Goal: Transaction & Acquisition: Purchase product/service

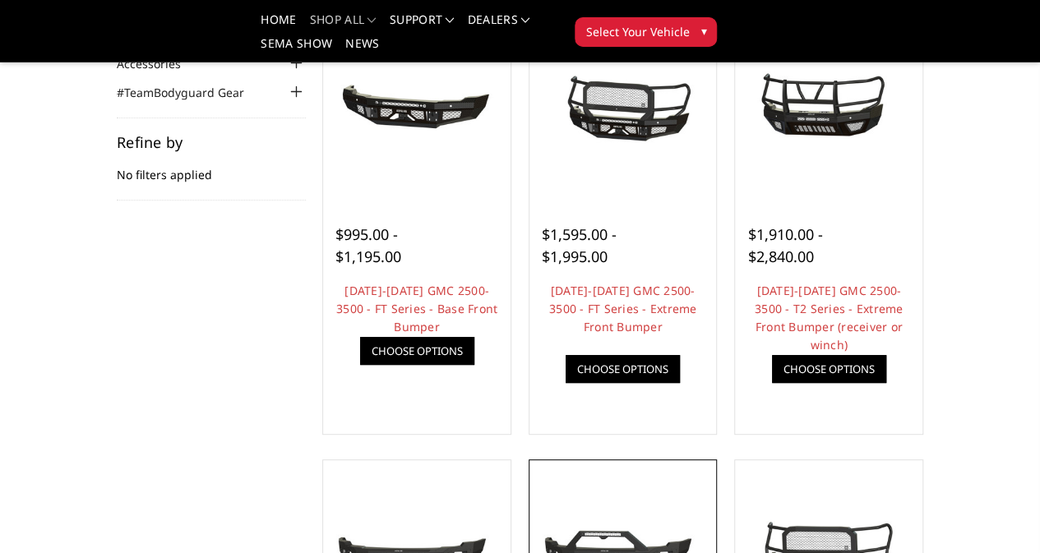
scroll to position [82, 0]
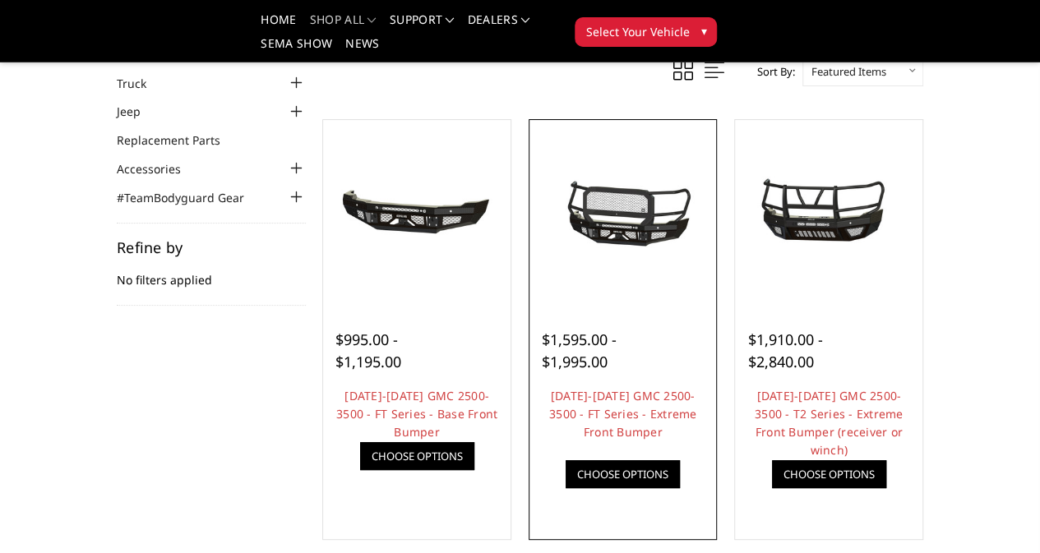
click at [0, 0] on img at bounding box center [0, 0] width 0 height 0
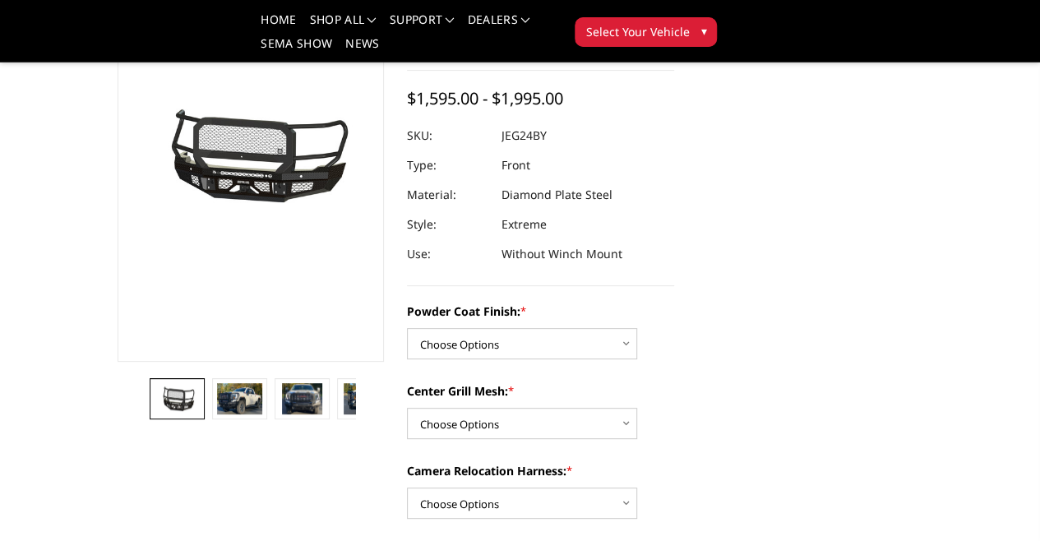
scroll to position [164, 0]
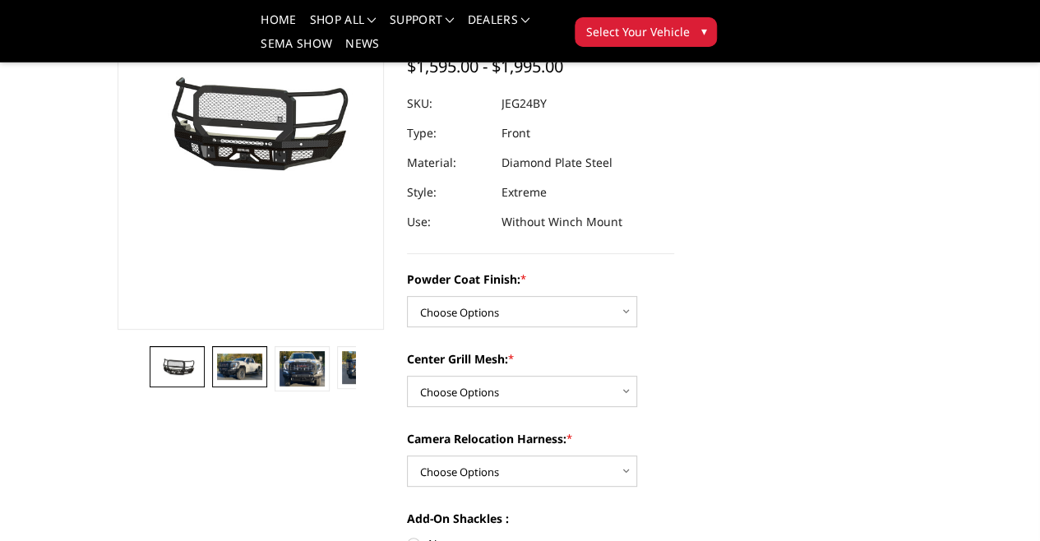
click at [217, 379] on img at bounding box center [239, 365] width 44 height 25
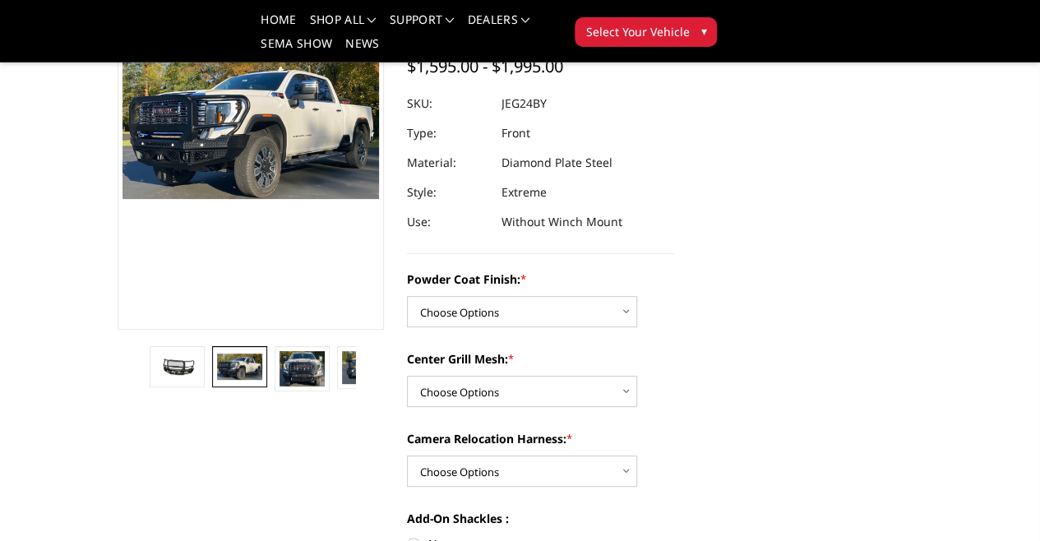
scroll to position [145, 0]
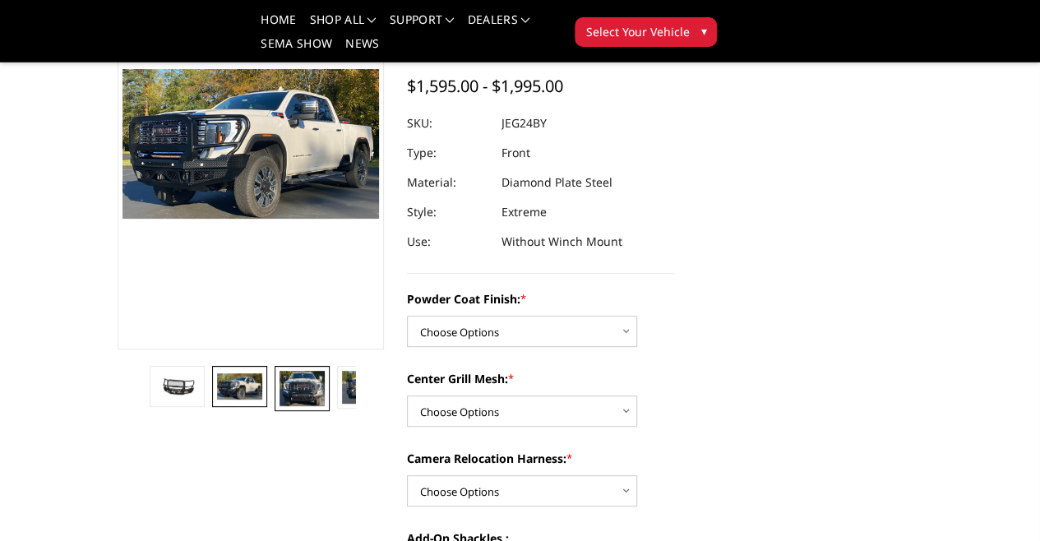
click at [279, 406] on img at bounding box center [301, 388] width 44 height 35
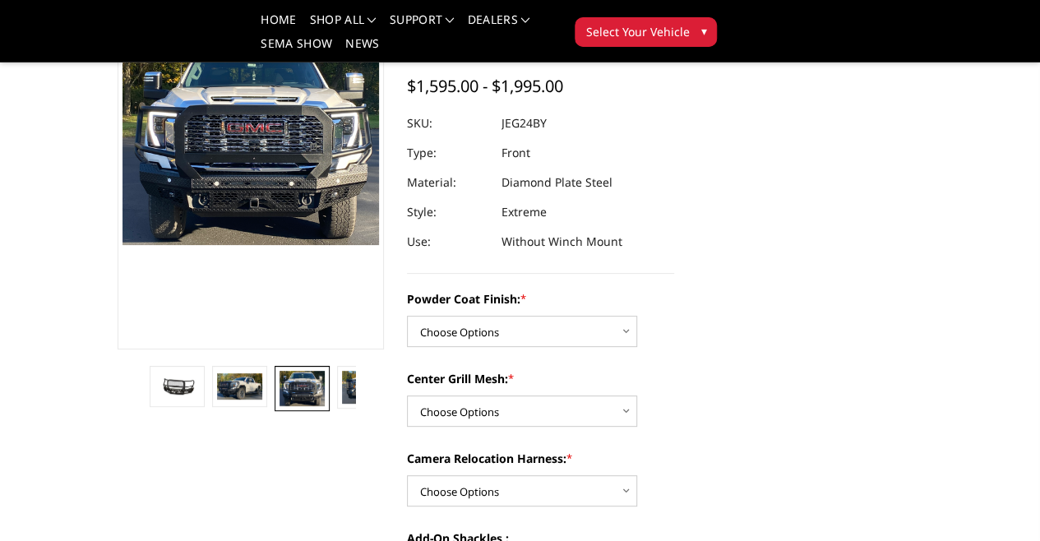
scroll to position [107, 0]
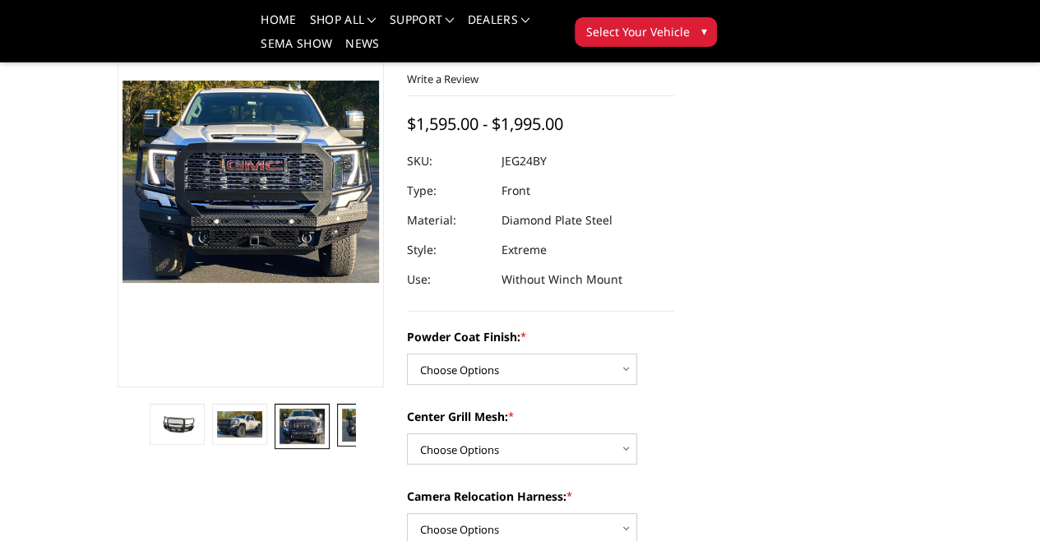
click at [342, 441] on img at bounding box center [364, 424] width 44 height 33
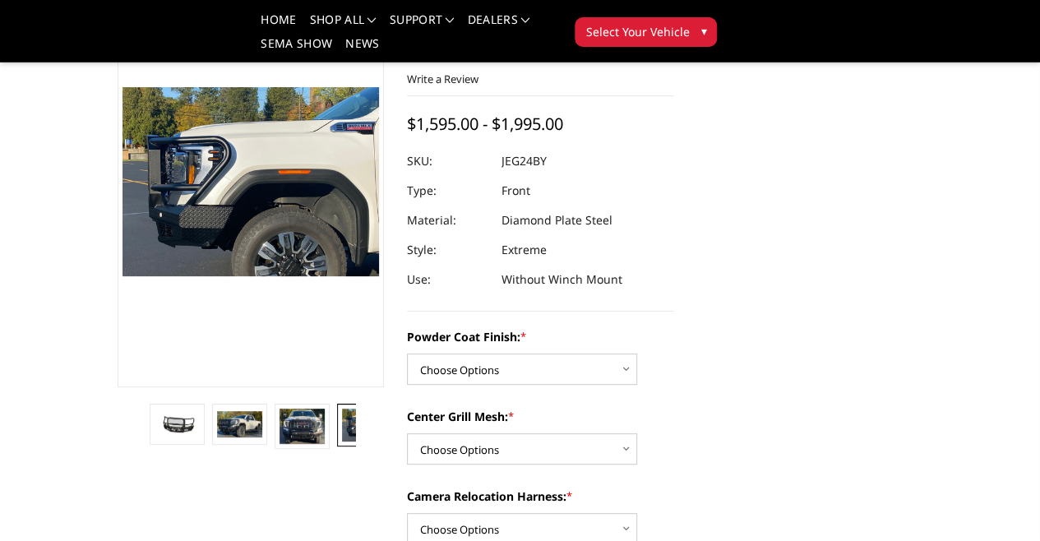
scroll to position [117, 0]
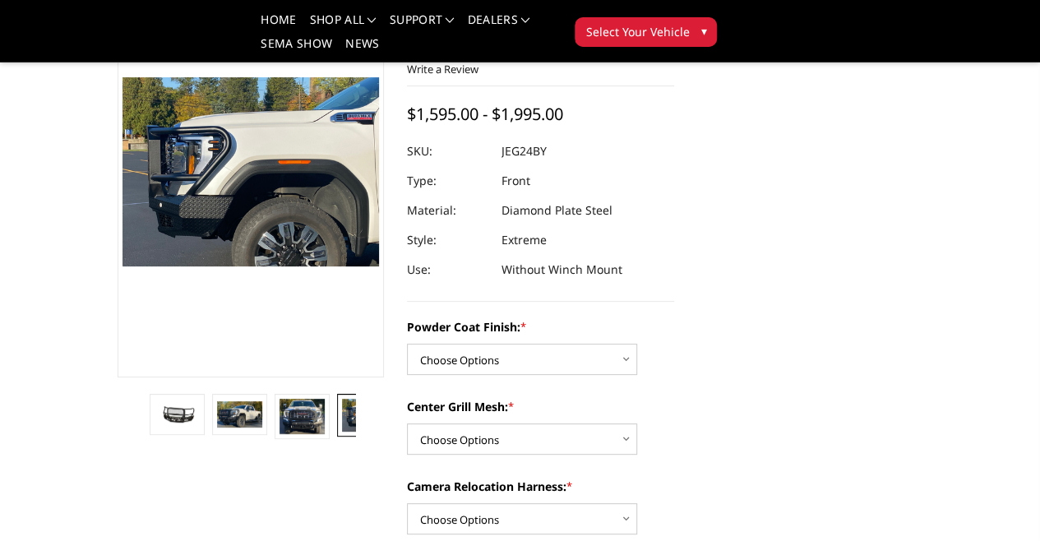
click at [404, 428] on img at bounding box center [426, 414] width 44 height 27
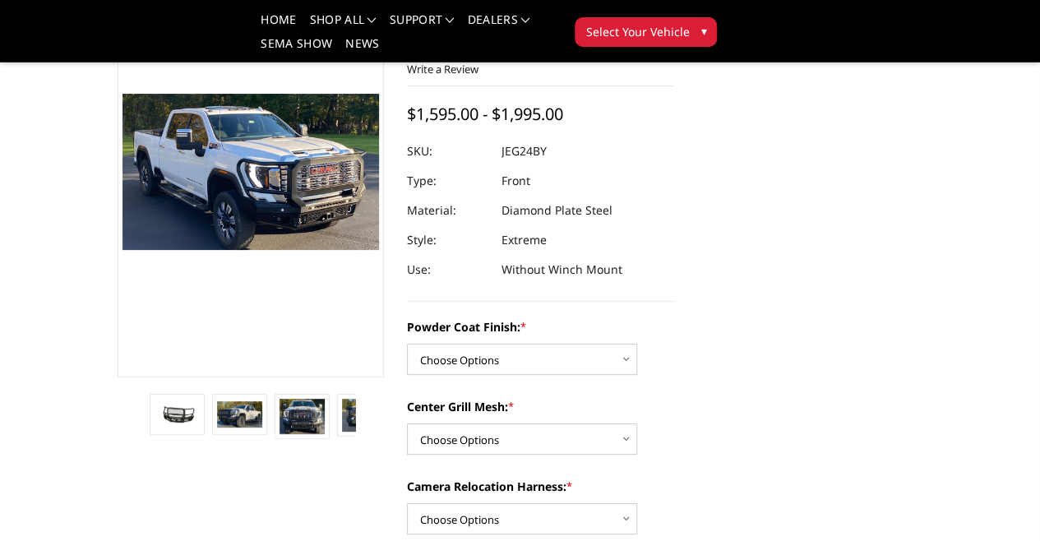
scroll to position [140, 0]
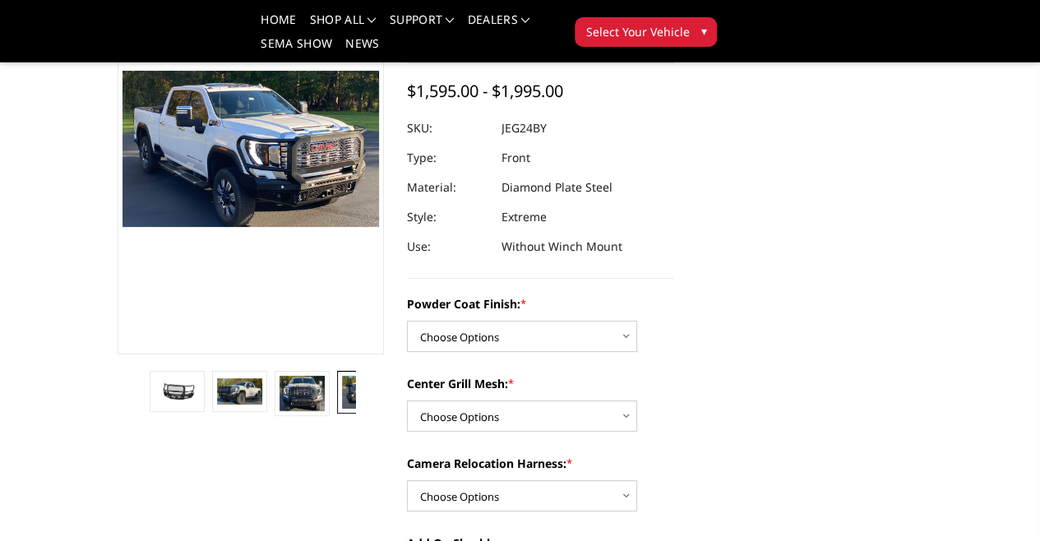
click at [342, 408] on img at bounding box center [364, 392] width 44 height 33
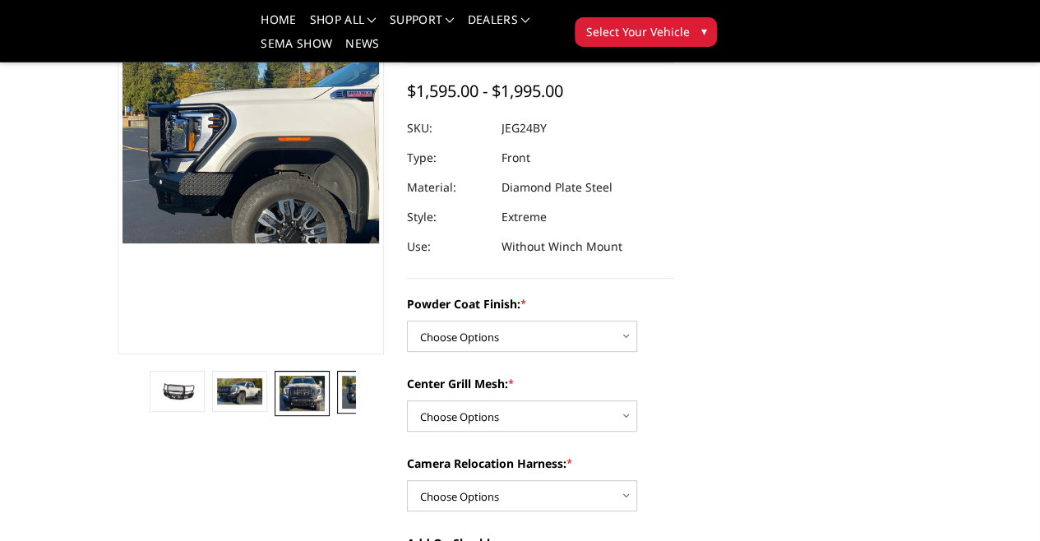
click at [279, 411] on img at bounding box center [301, 393] width 44 height 35
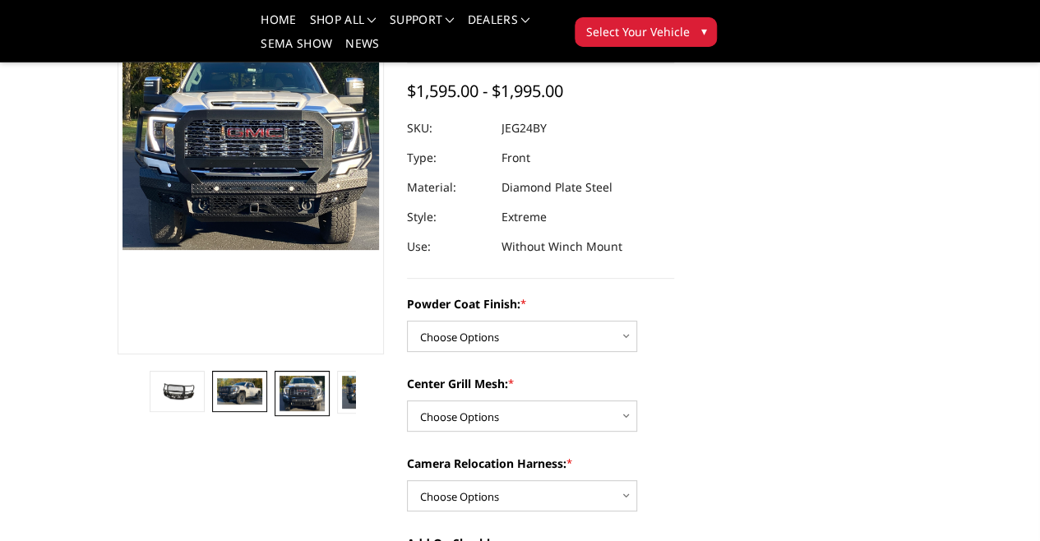
click at [217, 404] on img at bounding box center [239, 390] width 44 height 25
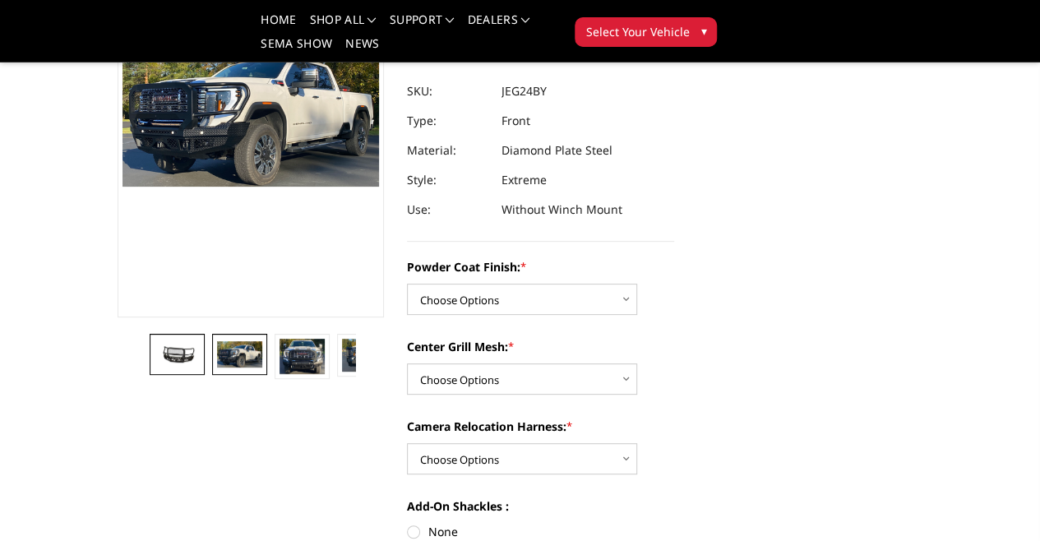
click at [155, 364] on img at bounding box center [177, 354] width 44 height 21
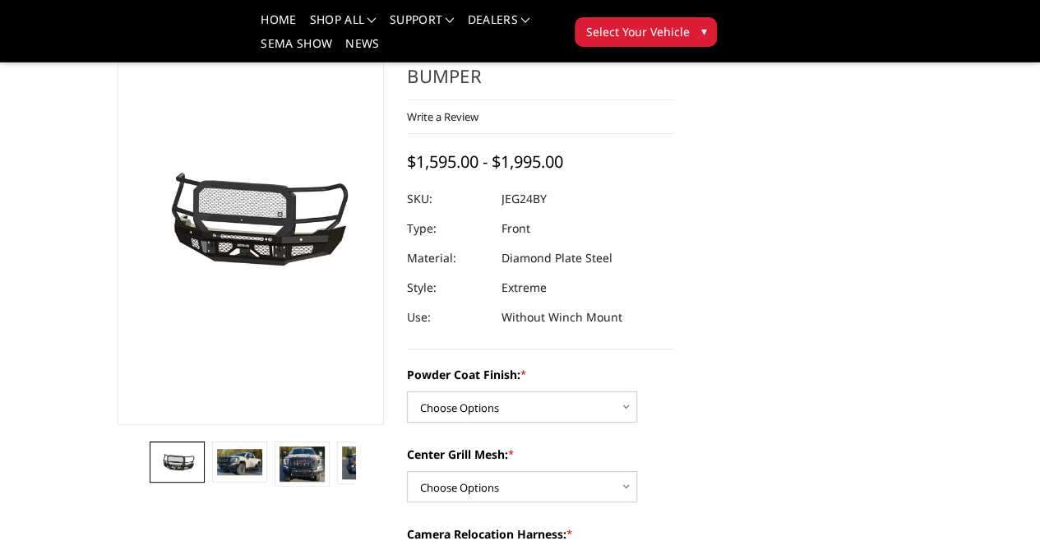
scroll to position [164, 0]
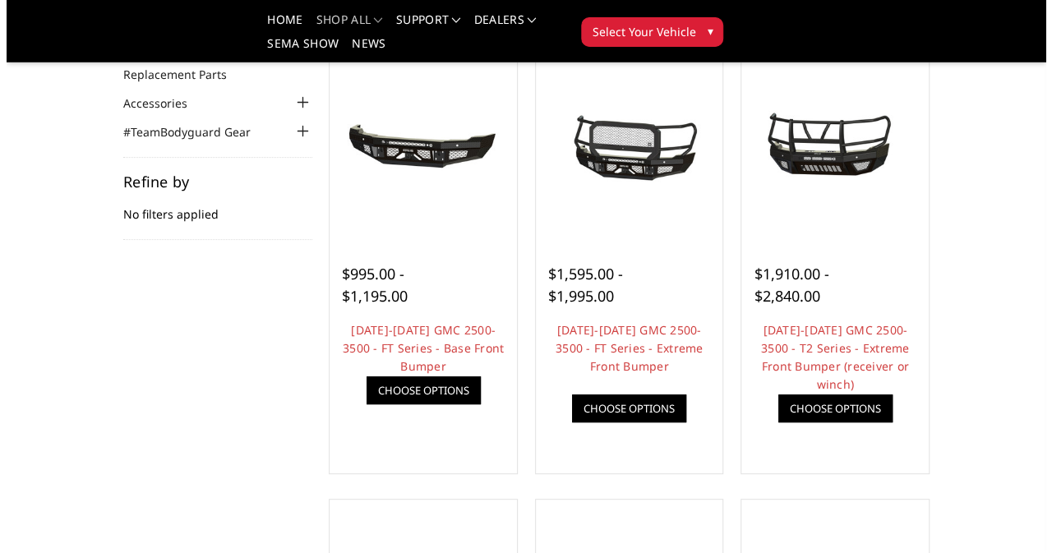
scroll to position [164, 0]
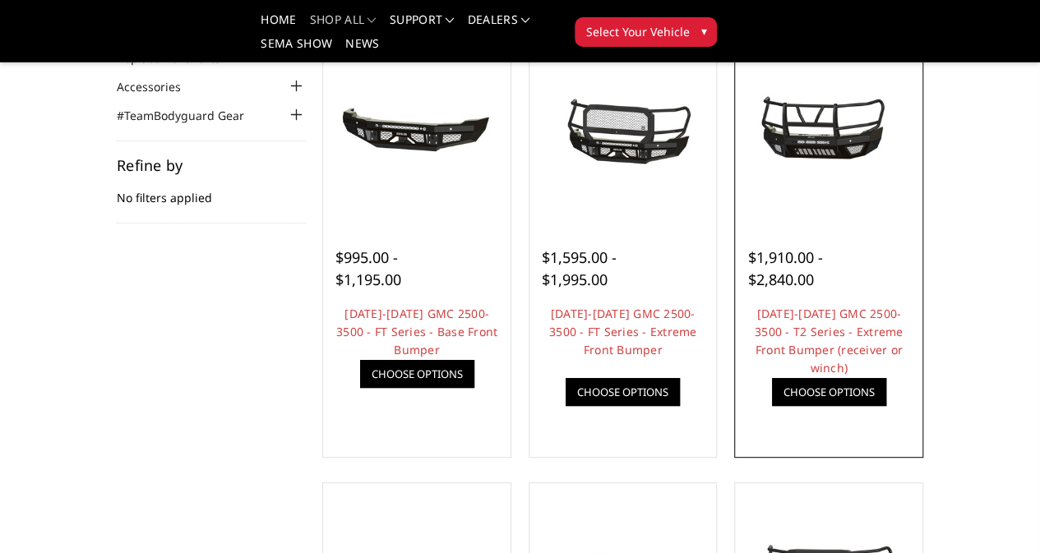
click at [0, 0] on link "Quick view" at bounding box center [0, 0] width 0 height 0
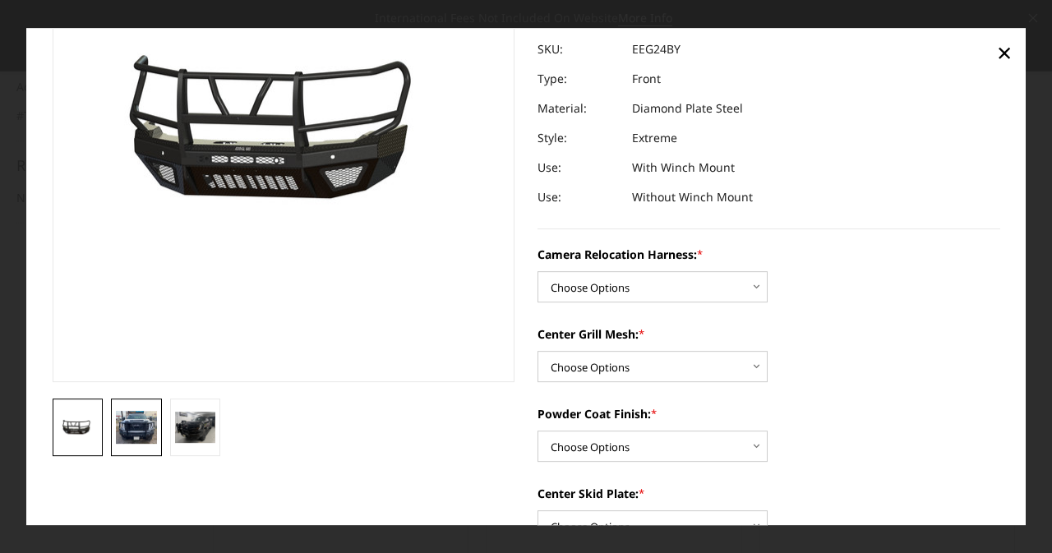
click at [127, 420] on img at bounding box center [136, 427] width 41 height 33
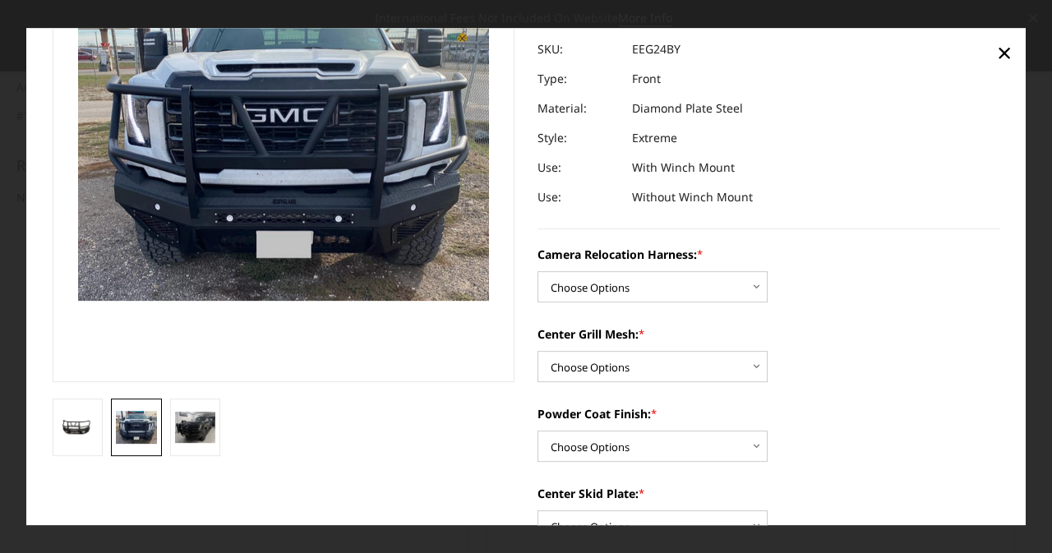
scroll to position [95, 0]
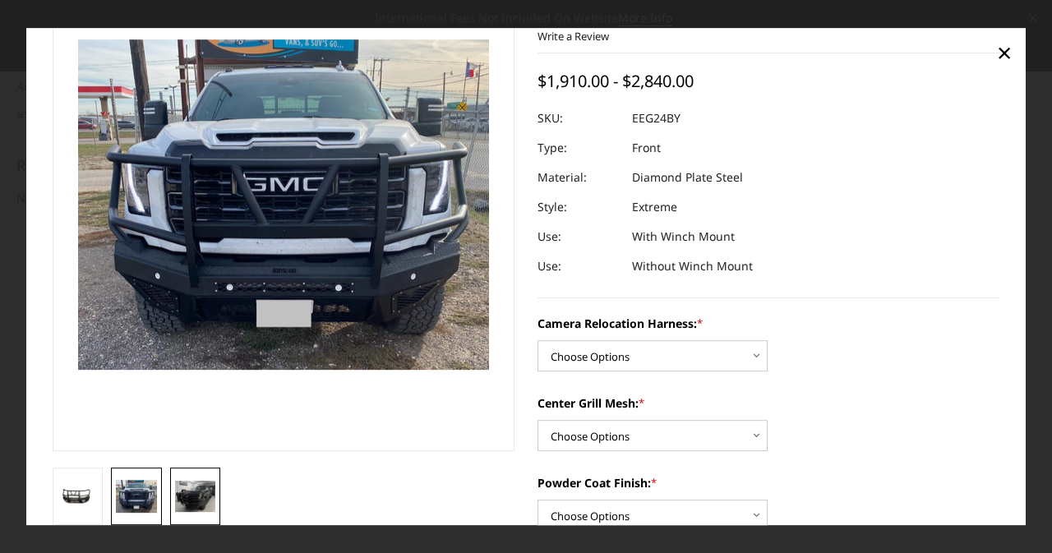
click at [180, 487] on img at bounding box center [195, 496] width 41 height 31
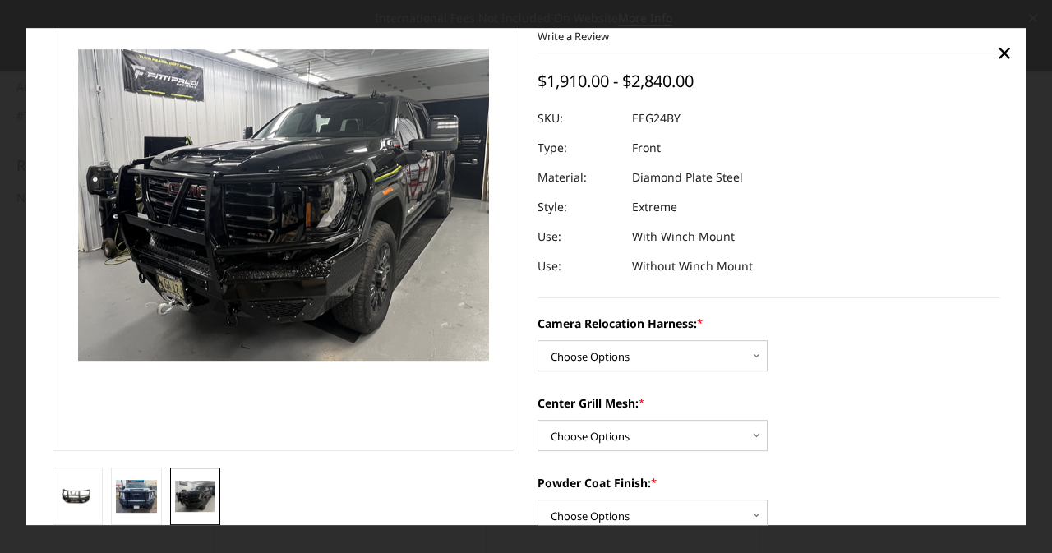
scroll to position [104, 0]
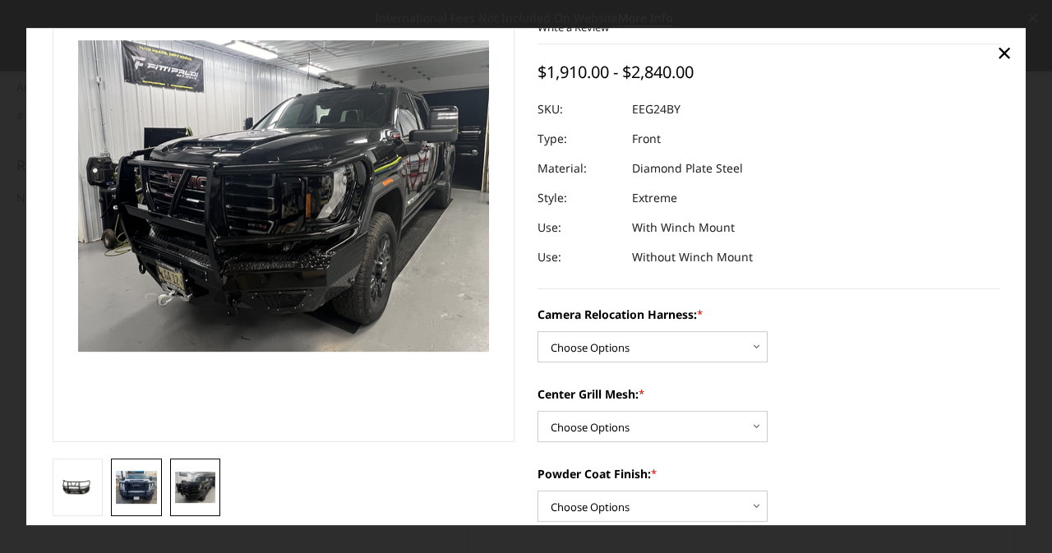
click at [118, 470] on link at bounding box center [136, 488] width 51 height 58
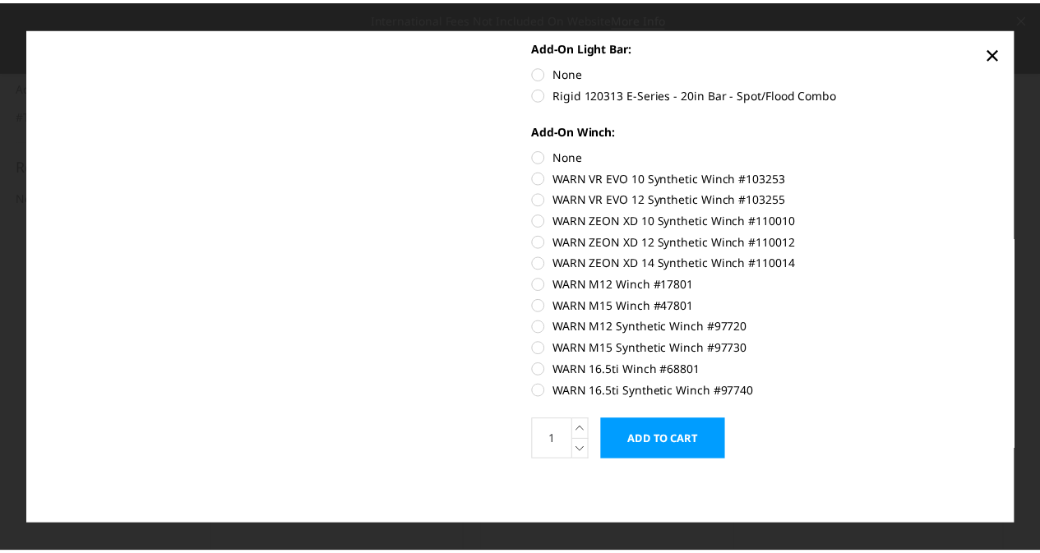
scroll to position [876, 0]
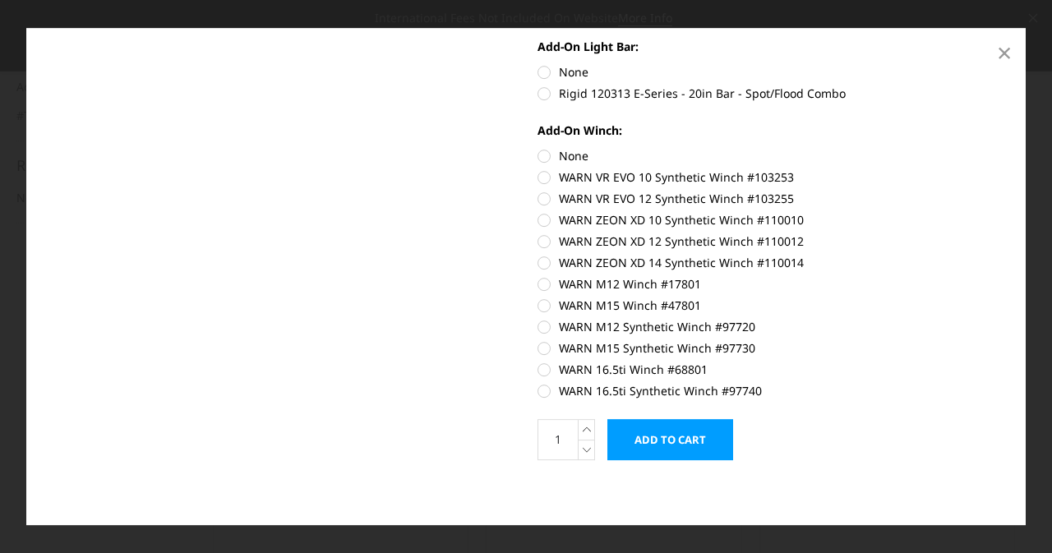
click at [1001, 55] on span "×" at bounding box center [1004, 52] width 15 height 35
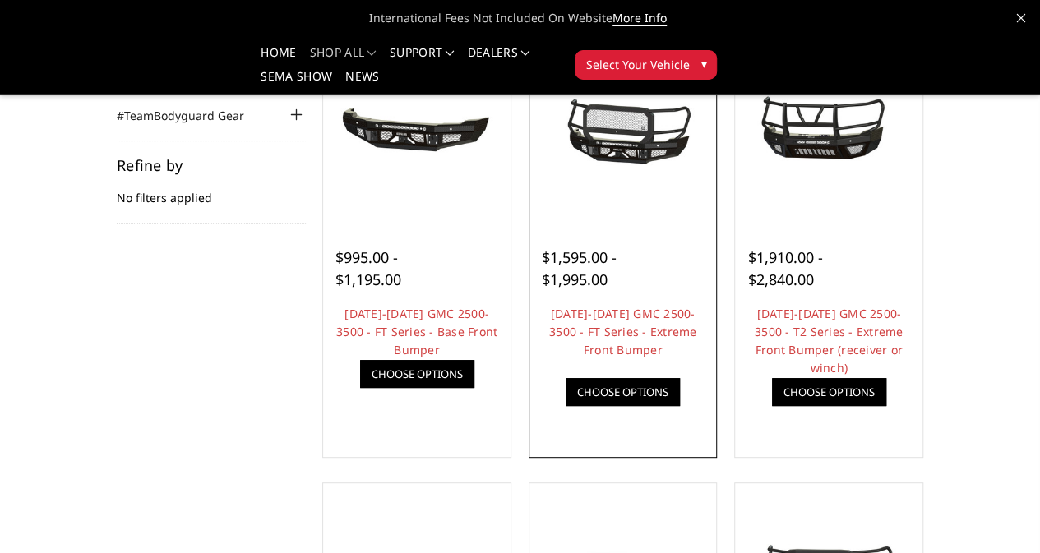
click at [0, 0] on img at bounding box center [0, 0] width 0 height 0
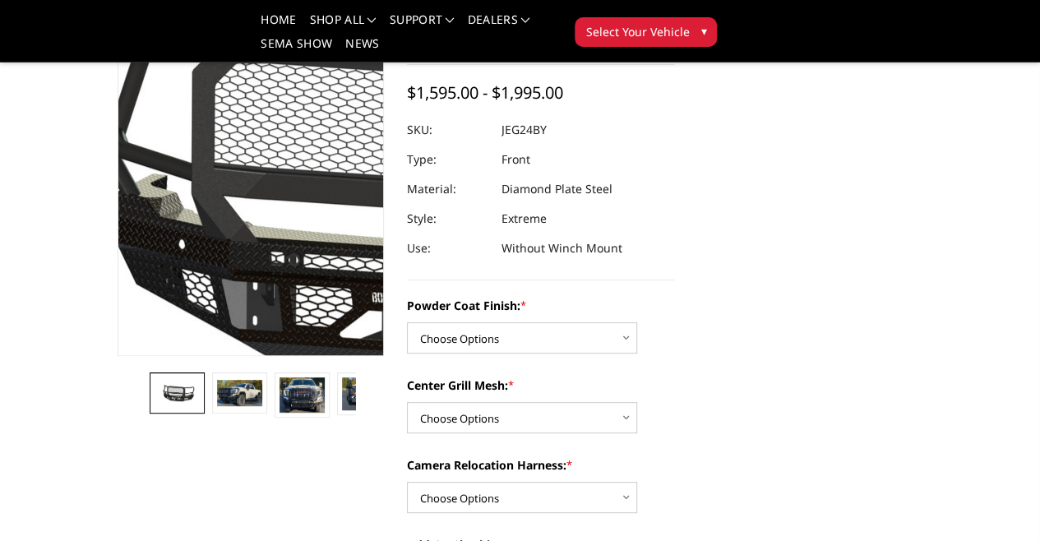
scroll to position [164, 0]
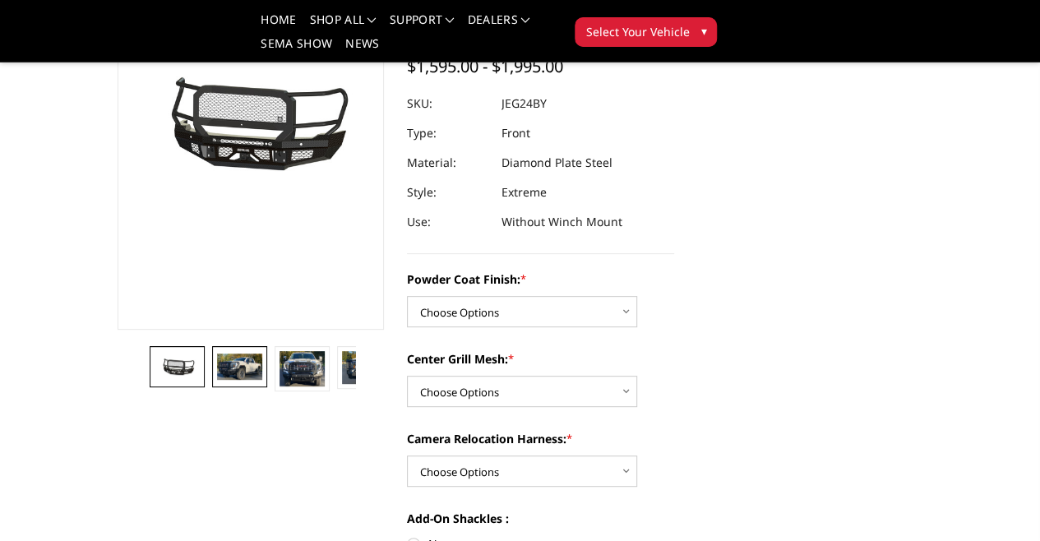
click at [217, 379] on img at bounding box center [239, 365] width 44 height 25
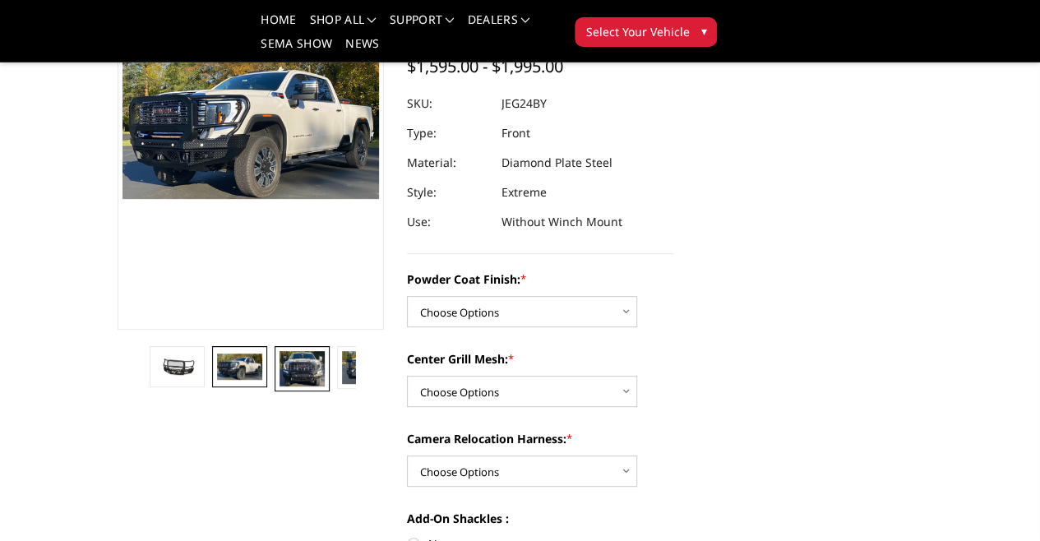
click at [279, 386] on img at bounding box center [301, 368] width 44 height 35
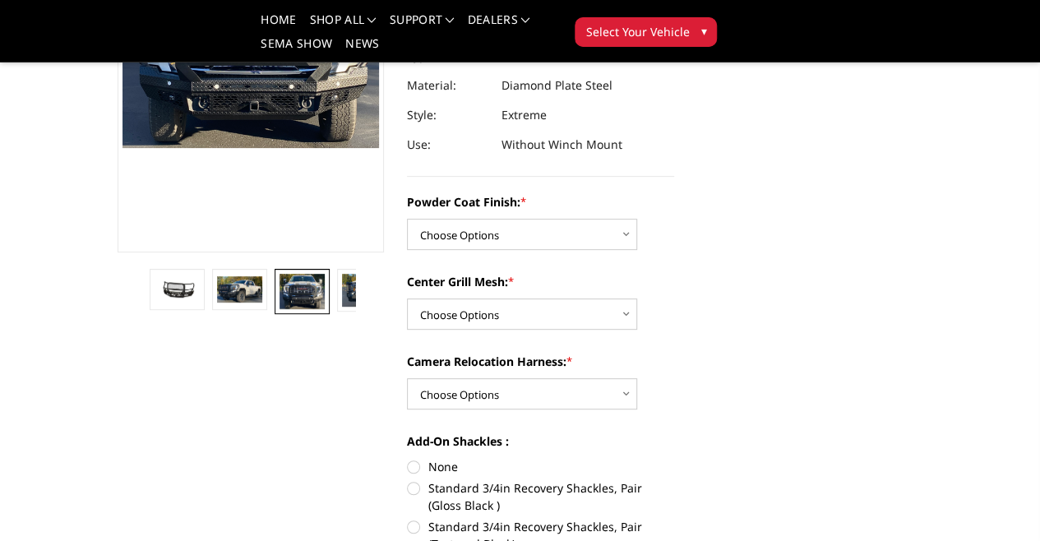
scroll to position [247, 0]
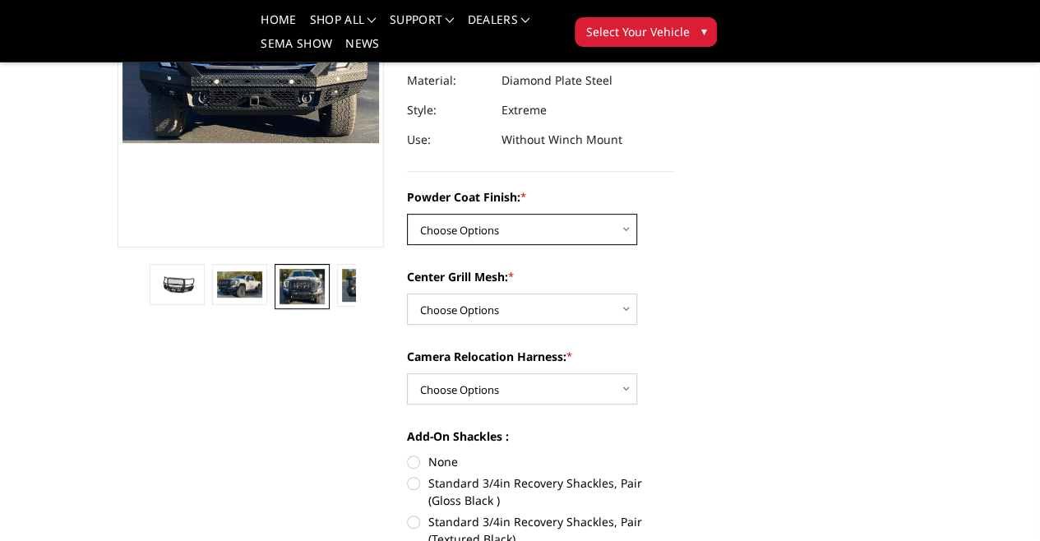
click at [587, 214] on select "Choose Options Bare Metal Gloss Black Powder Coat Textured Black Powder Coat" at bounding box center [522, 229] width 230 height 31
select select "3286"
click at [407, 214] on select "Choose Options Bare Metal Gloss Black Powder Coat Textured Black Powder Coat" at bounding box center [522, 229] width 230 height 31
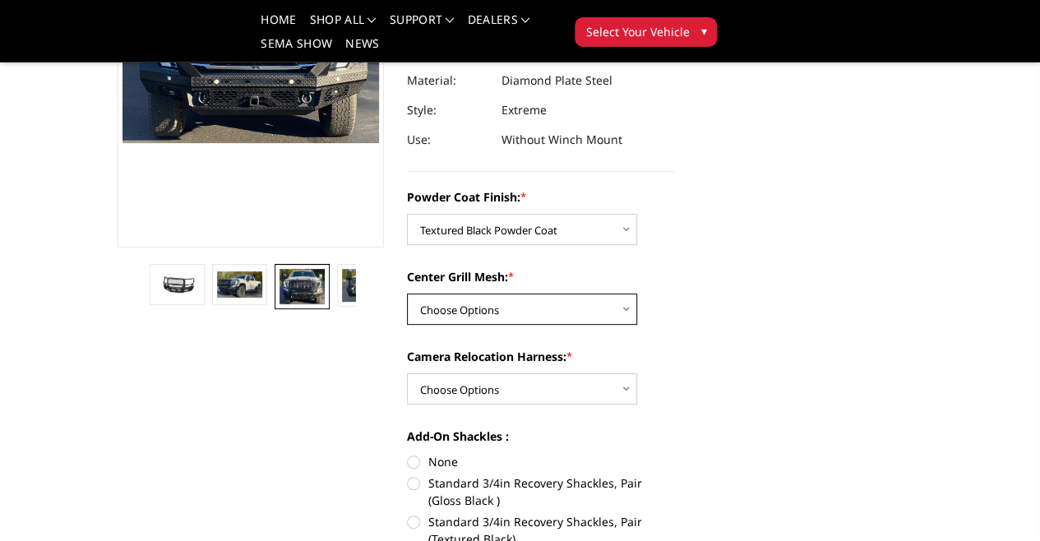
click at [581, 293] on select "Choose Options WITH Expanded Metal in Center Grill WITHOUT Expanded Metal in Ce…" at bounding box center [522, 308] width 230 height 31
click at [407, 293] on select "Choose Options WITH Expanded Metal in Center Grill WITHOUT Expanded Metal in Ce…" at bounding box center [522, 308] width 230 height 31
click at [569, 293] on select "Choose Options WITH Expanded Metal in Center Grill WITHOUT Expanded Metal in Ce…" at bounding box center [522, 308] width 230 height 31
click at [407, 293] on select "Choose Options WITH Expanded Metal in Center Grill WITHOUT Expanded Metal in Ce…" at bounding box center [522, 308] width 230 height 31
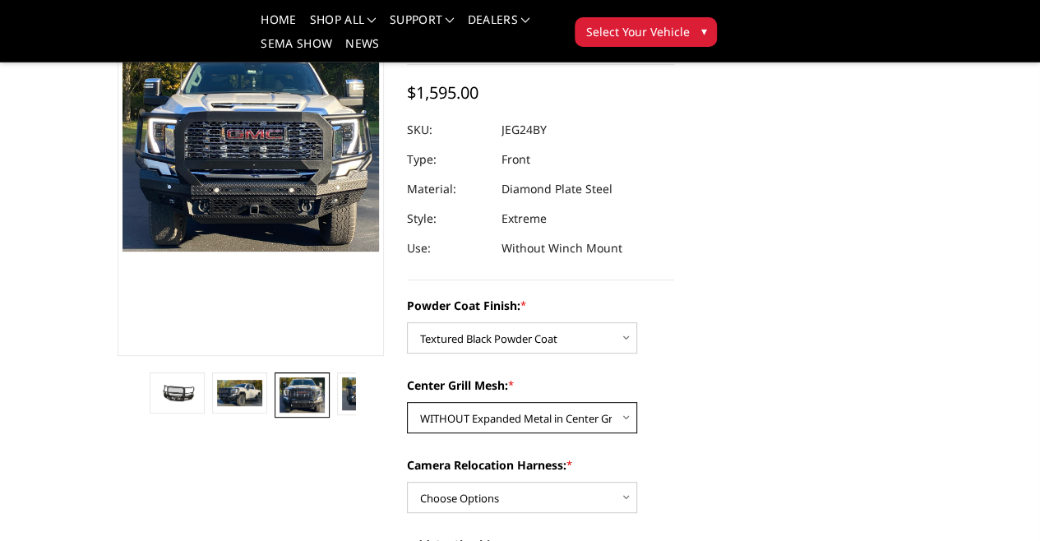
scroll to position [164, 0]
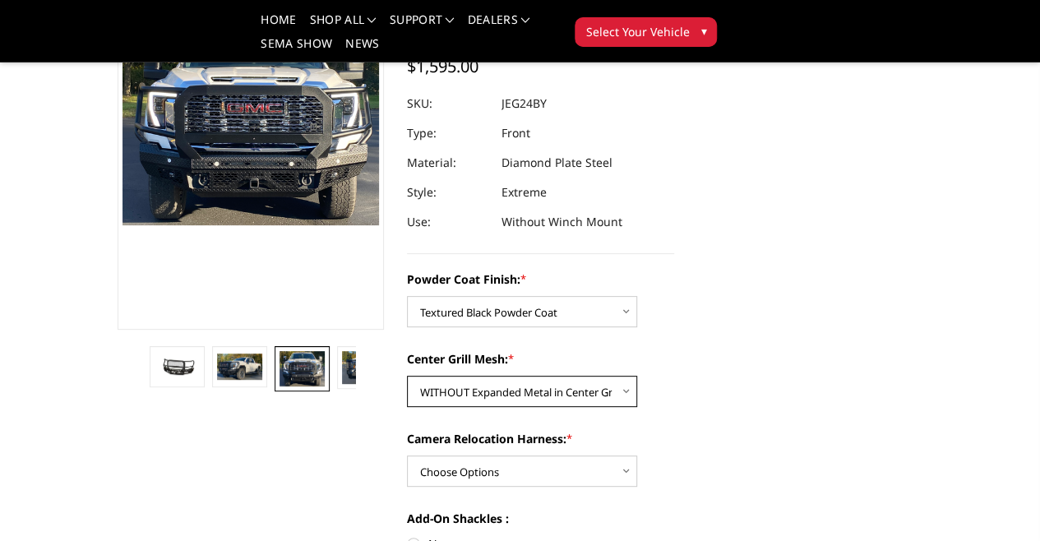
click at [588, 376] on select "Choose Options WITH Expanded Metal in Center Grill WITHOUT Expanded Metal in Ce…" at bounding box center [522, 391] width 230 height 31
select select "3287"
click at [407, 376] on select "Choose Options WITH Expanded Metal in Center Grill WITHOUT Expanded Metal in Ce…" at bounding box center [522, 391] width 230 height 31
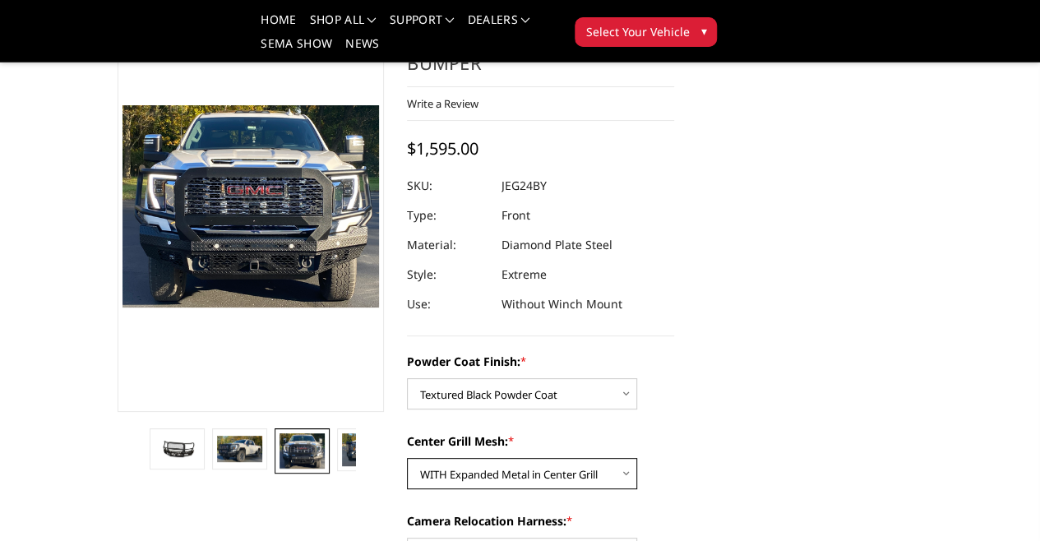
scroll to position [329, 0]
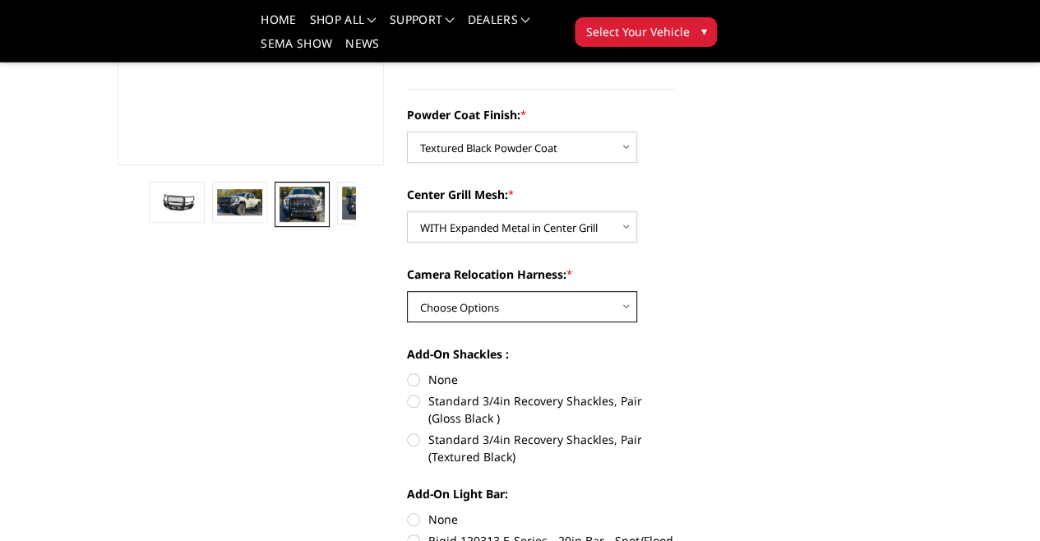
click at [549, 291] on select "Choose Options WITH Camera Relocation Harness WITHOUT Camera Relocation Harness" at bounding box center [522, 306] width 230 height 31
select select "3289"
click at [407, 291] on select "Choose Options WITH Camera Relocation Harness WITHOUT Camera Relocation Harness" at bounding box center [522, 306] width 230 height 31
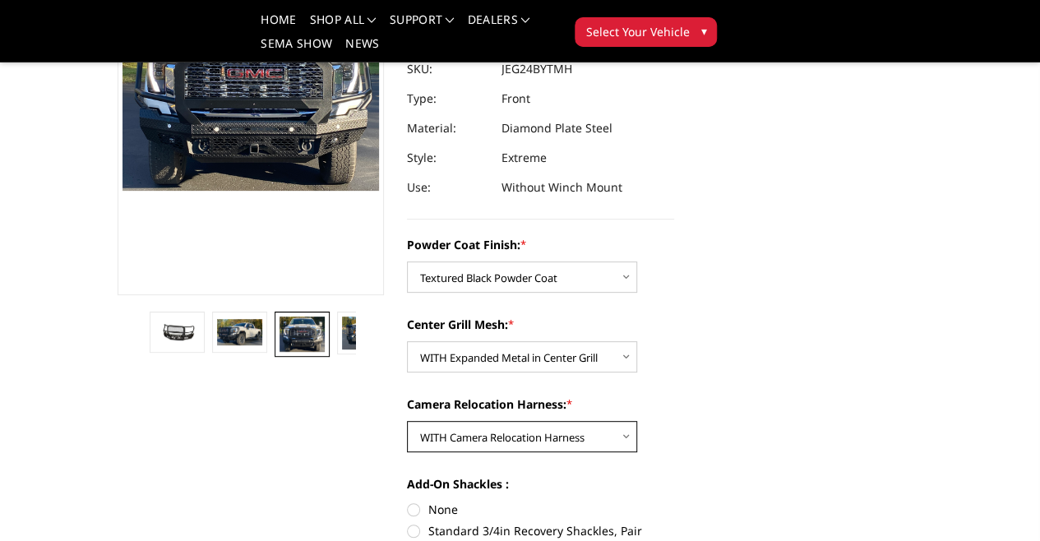
scroll to position [247, 0]
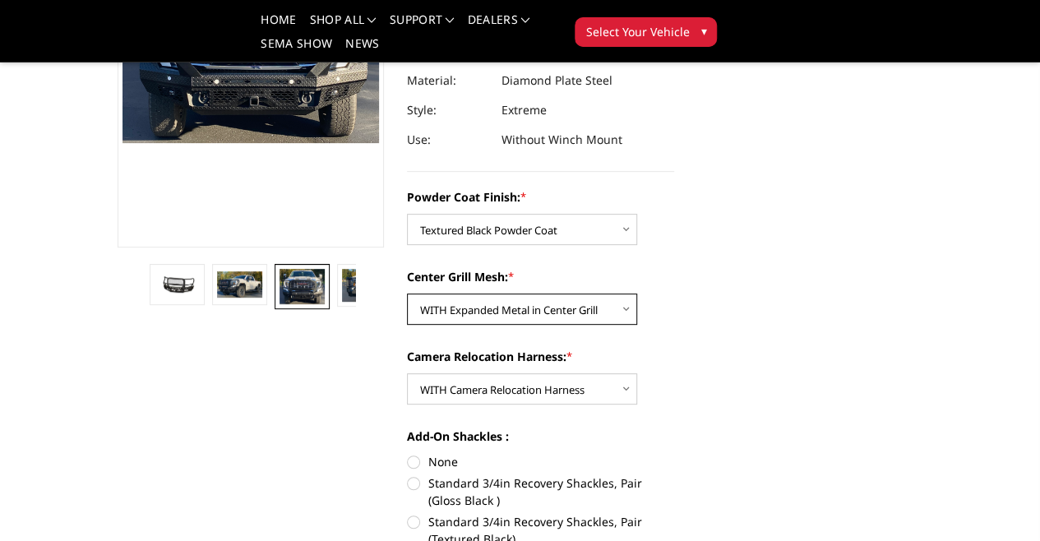
click at [587, 293] on select "Choose Options WITH Expanded Metal in Center Grill WITHOUT Expanded Metal in Ce…" at bounding box center [522, 308] width 230 height 31
click at [407, 293] on select "Choose Options WITH Expanded Metal in Center Grill WITHOUT Expanded Metal in Ce…" at bounding box center [522, 308] width 230 height 31
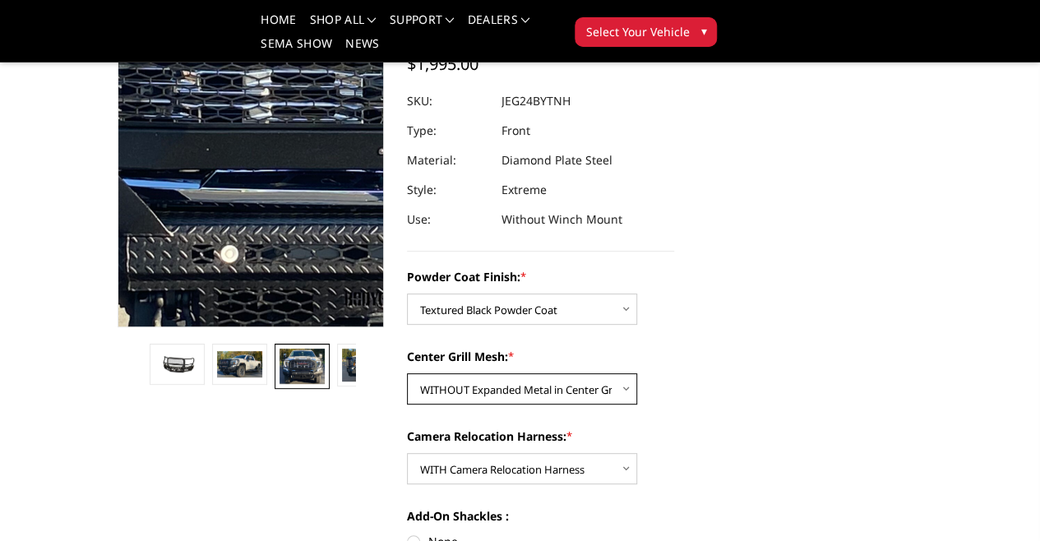
scroll to position [164, 0]
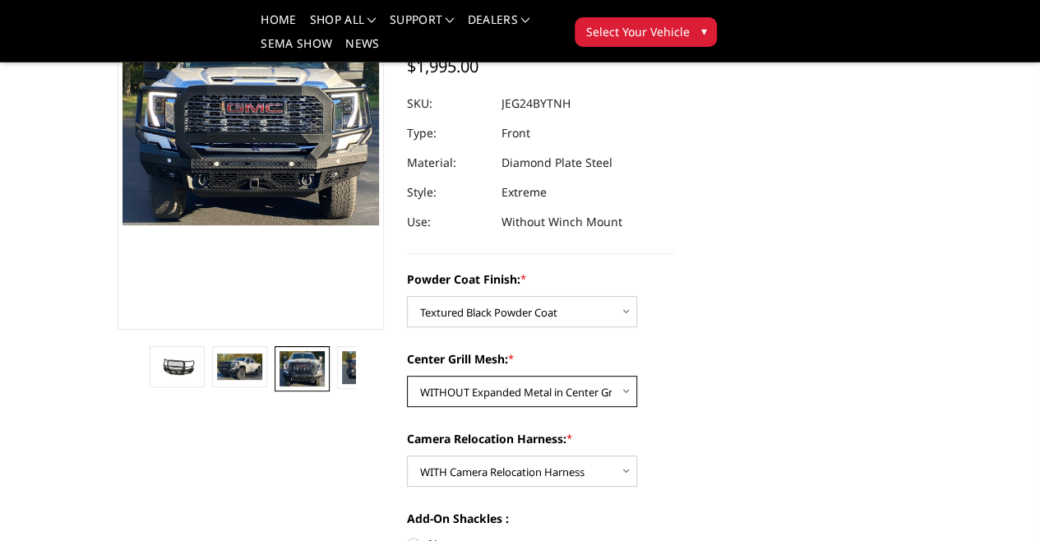
click at [571, 376] on select "Choose Options WITH Expanded Metal in Center Grill WITHOUT Expanded Metal in Ce…" at bounding box center [522, 391] width 230 height 31
select select "3287"
click at [407, 376] on select "Choose Options WITH Expanded Metal in Center Grill WITHOUT Expanded Metal in Ce…" at bounding box center [522, 391] width 230 height 31
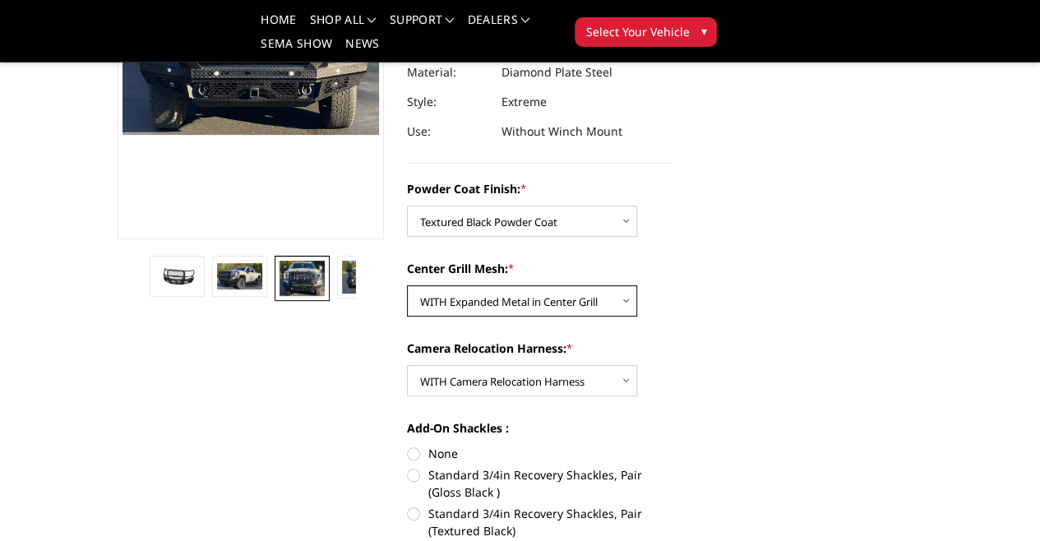
scroll to position [247, 0]
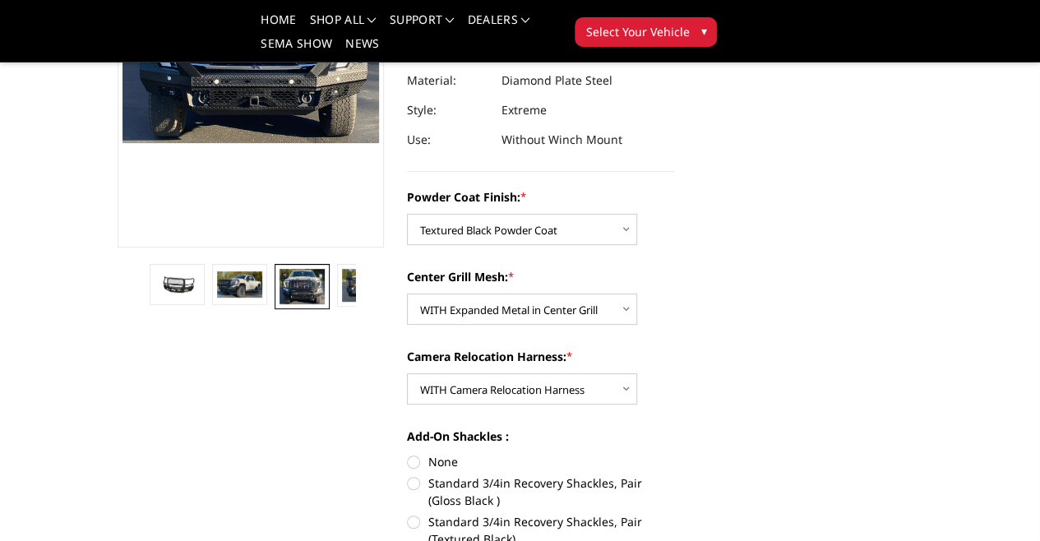
click at [407, 513] on label "Standard 3/4in Recovery Shackles, Pair (Textured Black)" at bounding box center [540, 530] width 267 height 35
click at [674, 475] on input "Standard 3/4in Recovery Shackles, Pair (Textured Black)" at bounding box center [674, 474] width 1 height 1
radio input "true"
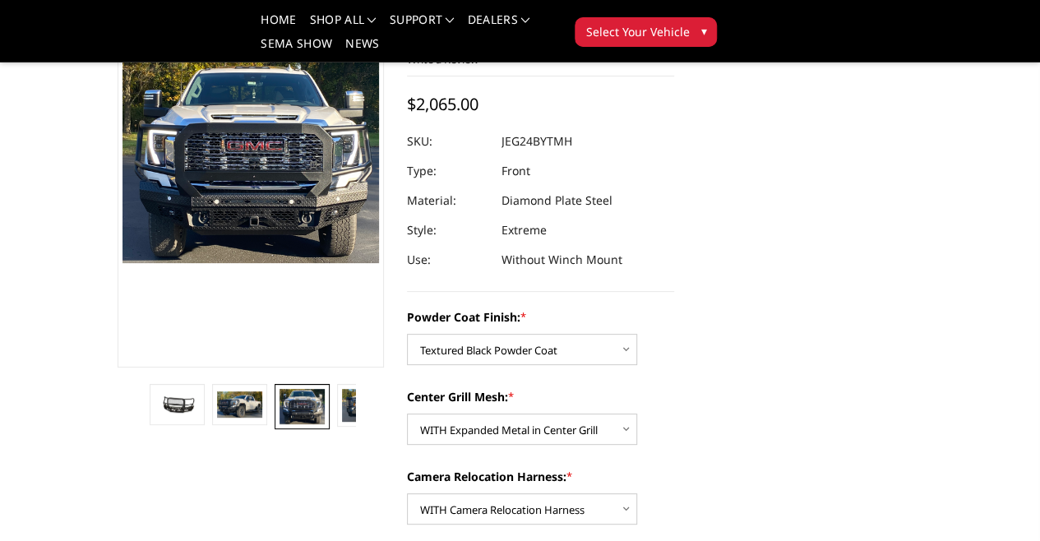
scroll to position [329, 0]
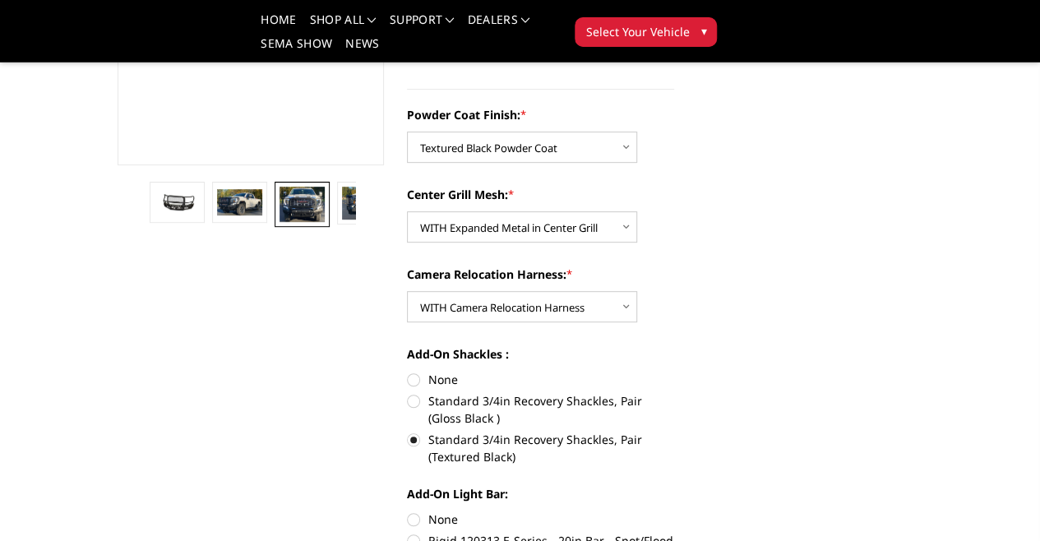
click at [451, 532] on label "Rigid 120313 E-Series - 20in Bar - Spot/Flood Combo" at bounding box center [540, 549] width 267 height 35
click at [674, 510] on input "Rigid 120313 E-Series - 20in Bar - Spot/Flood Combo" at bounding box center [674, 510] width 1 height 1
radio input "true"
click at [407, 510] on label "None" at bounding box center [540, 518] width 267 height 17
click at [407, 510] on input "None" at bounding box center [407, 510] width 1 height 1
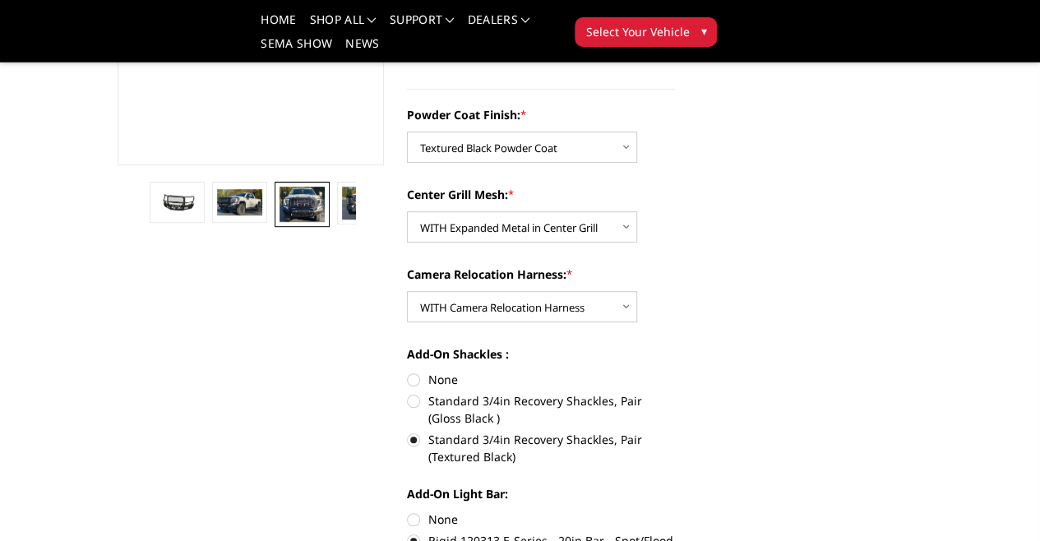
radio input "true"
click at [439, 532] on label "Rigid 120313 E-Series - 20in Bar - Spot/Flood Combo" at bounding box center [540, 549] width 267 height 35
click at [674, 510] on input "Rigid 120313 E-Series - 20in Bar - Spot/Flood Combo" at bounding box center [674, 510] width 1 height 1
radio input "true"
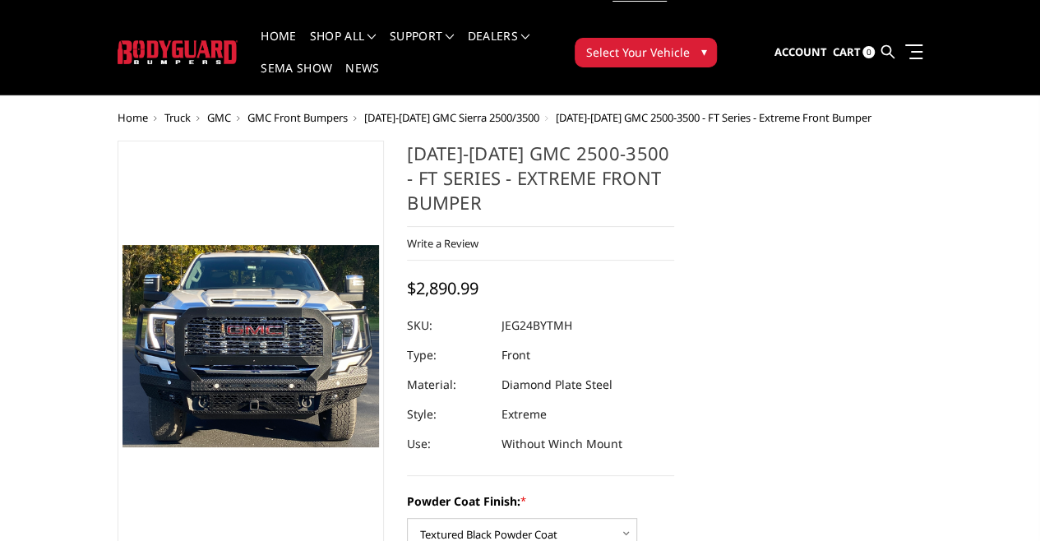
scroll to position [0, 0]
